Goal: Find specific page/section: Find specific page/section

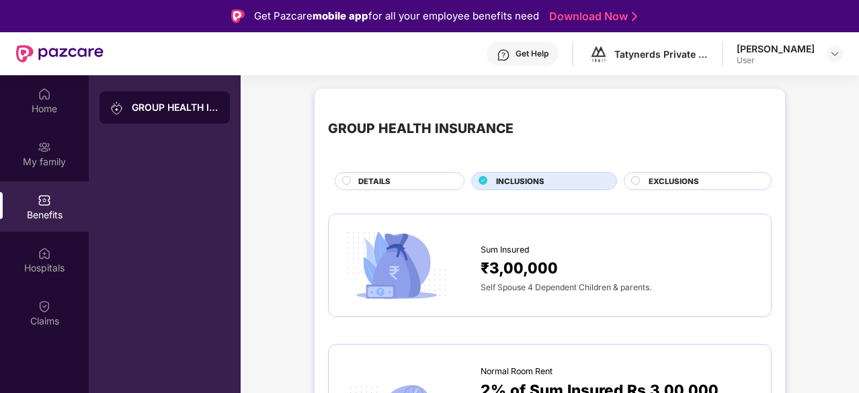
click at [408, 173] on div "DETAILS" at bounding box center [400, 181] width 130 height 18
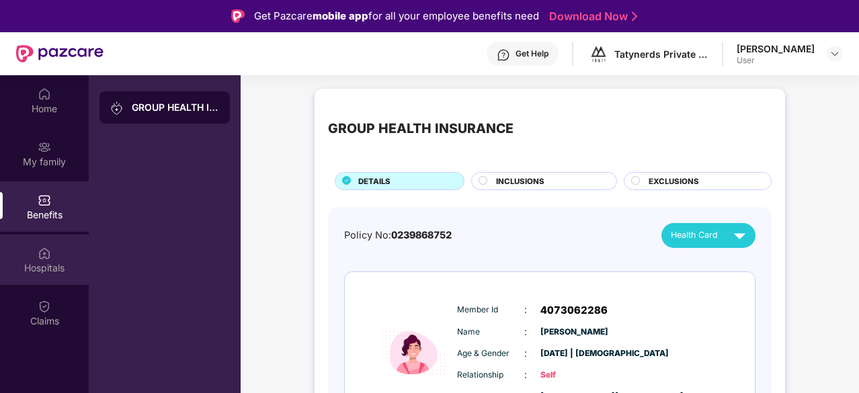
click at [51, 249] on div "Hospitals" at bounding box center [44, 260] width 89 height 50
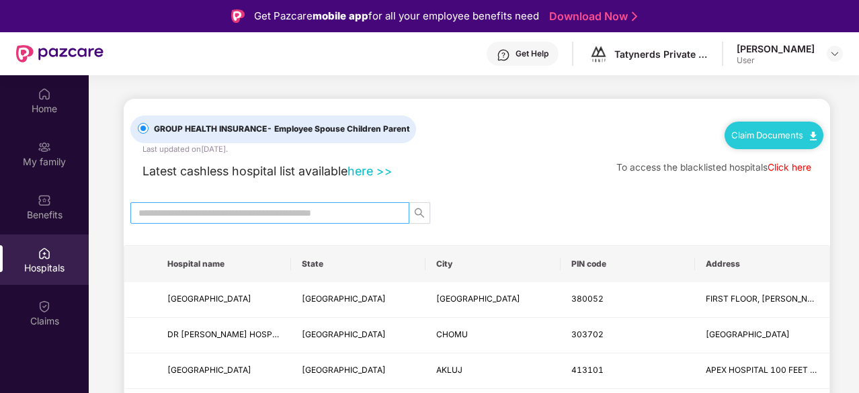
click at [245, 212] on input "text" at bounding box center [264, 213] width 252 height 15
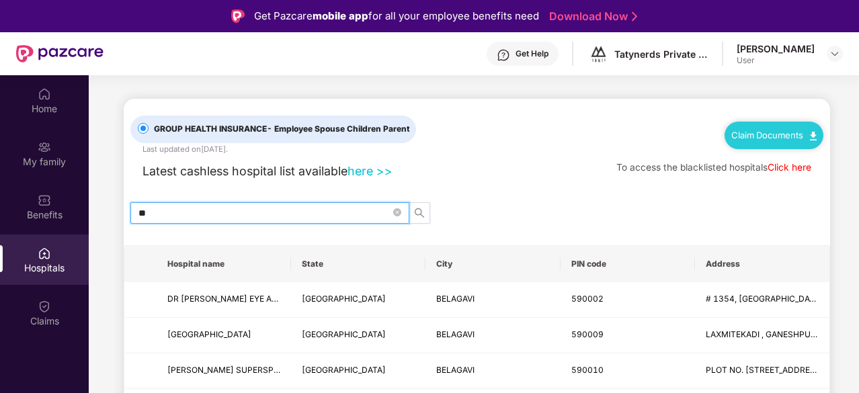
type input "*"
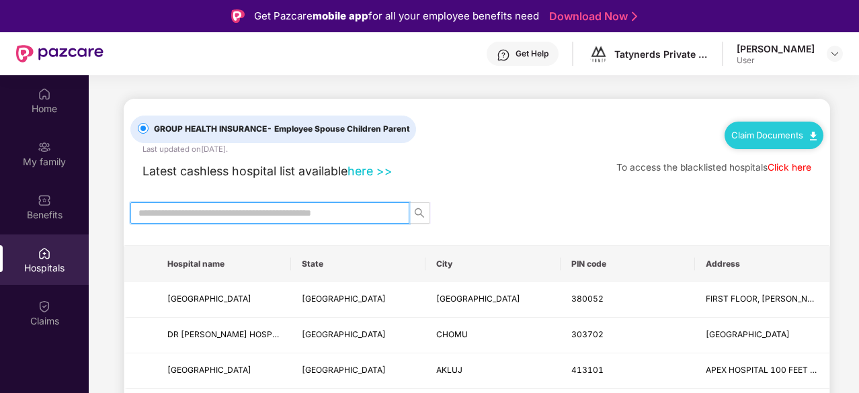
click at [782, 167] on link "Click here" at bounding box center [790, 167] width 44 height 11
click at [192, 217] on input "text" at bounding box center [264, 213] width 252 height 15
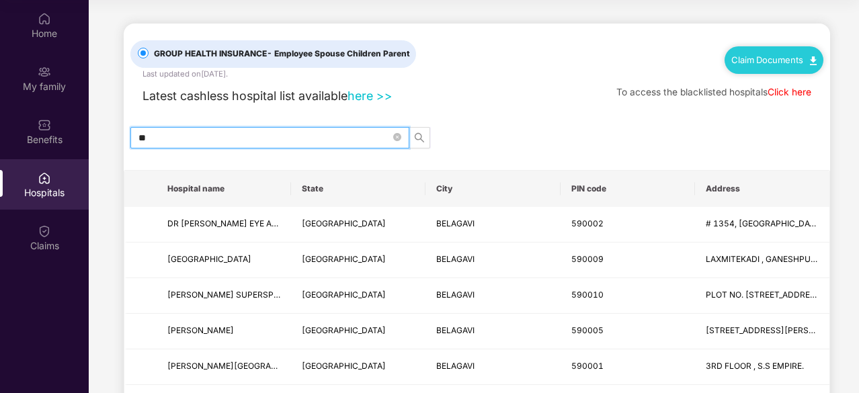
type input "*"
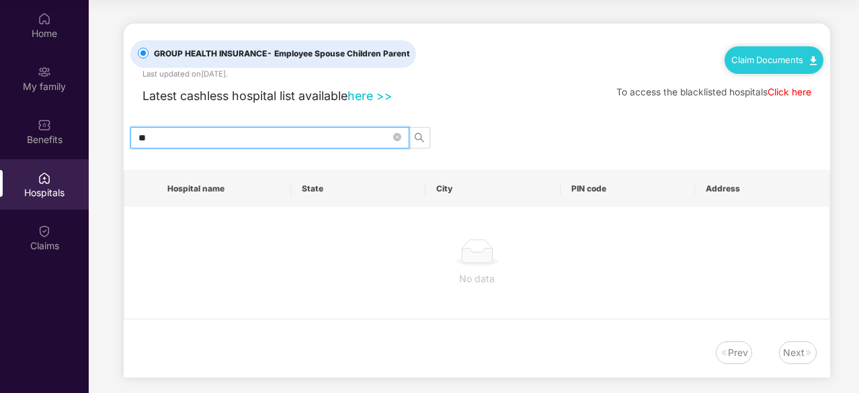
type input "*"
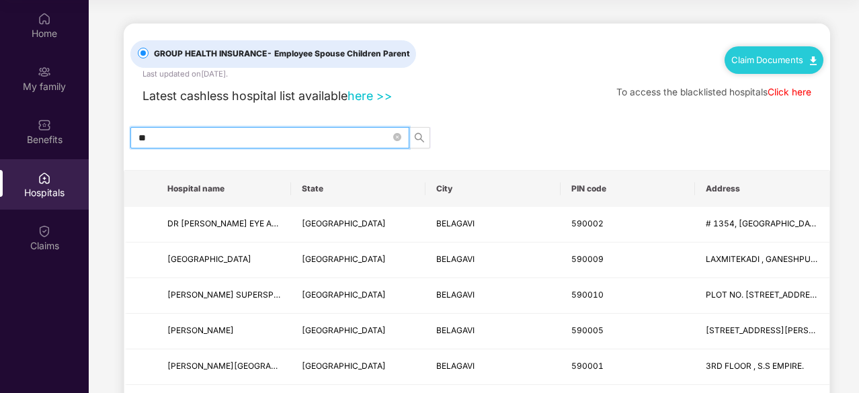
type input "*"
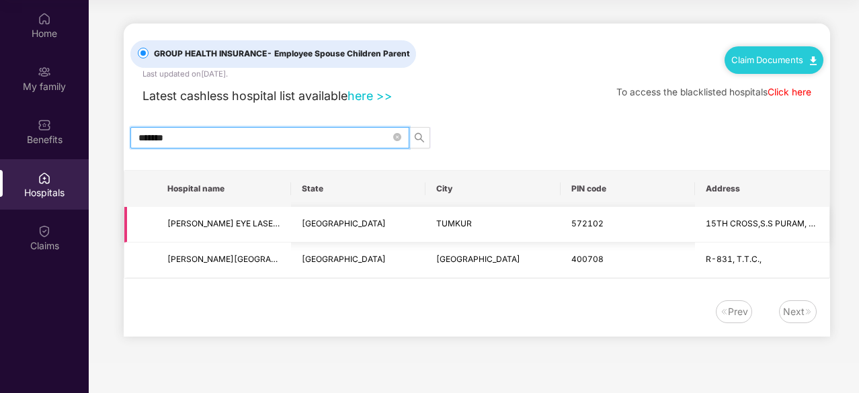
type input "*******"
